Goal: Find specific page/section: Find specific page/section

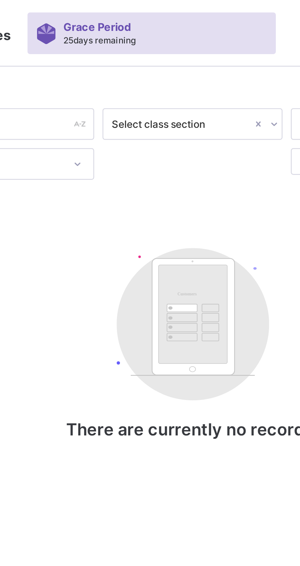
type input "****"
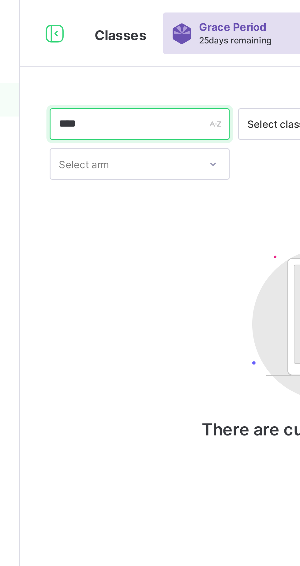
click at [143, 44] on div "****" at bounding box center [117, 46] width 66 height 12
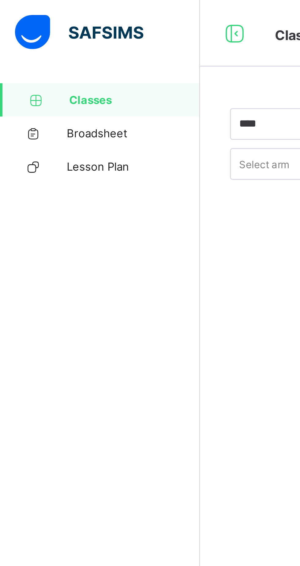
click at [29, 39] on span "Classes" at bounding box center [49, 36] width 48 height 5
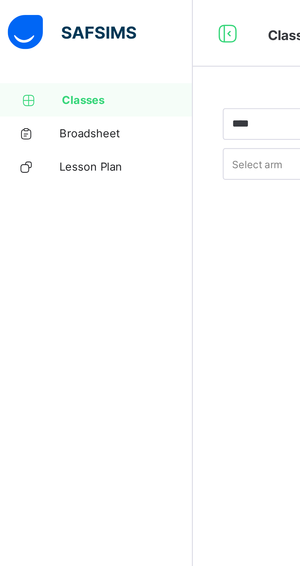
click at [27, 36] on span "Classes" at bounding box center [49, 36] width 48 height 5
